Goal: Find specific page/section: Find specific page/section

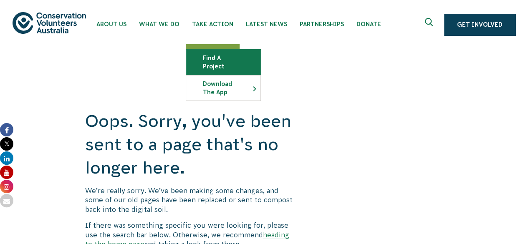
click at [212, 61] on link "Find a project" at bounding box center [223, 62] width 74 height 25
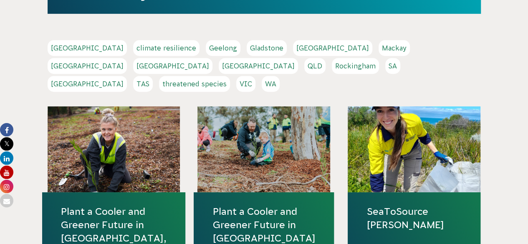
scroll to position [167, 0]
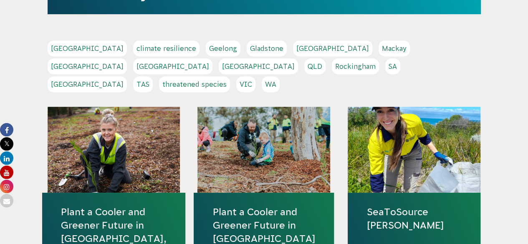
click at [325, 58] on link "QLD" at bounding box center [314, 66] width 21 height 16
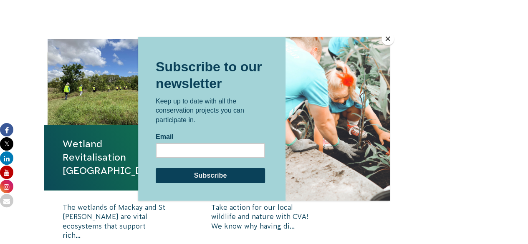
scroll to position [547, 0]
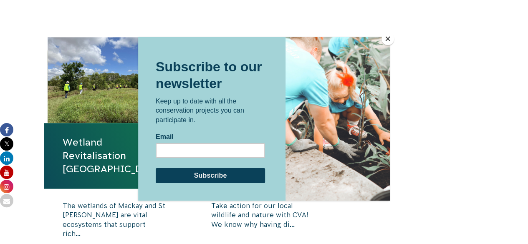
click at [385, 40] on button "Close" at bounding box center [387, 39] width 13 height 13
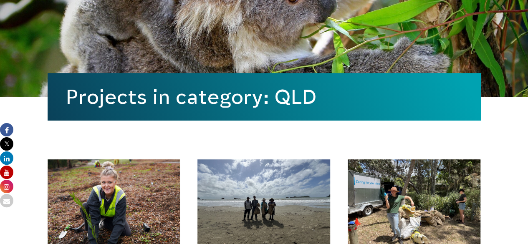
scroll to position [161, 0]
